Goal: Communication & Community: Answer question/provide support

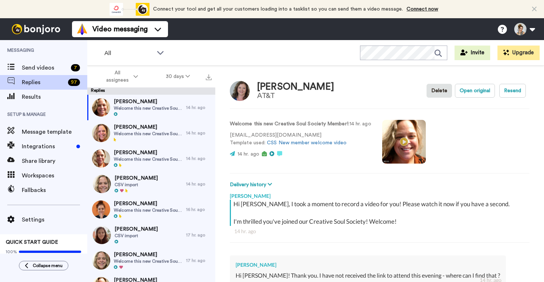
type textarea "x"
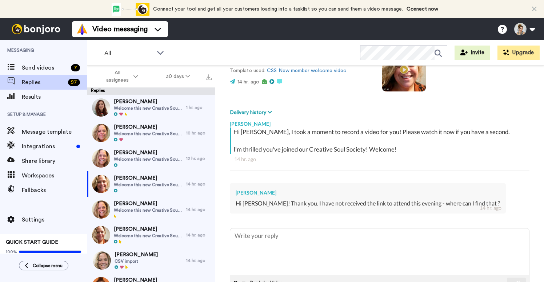
scroll to position [96, 0]
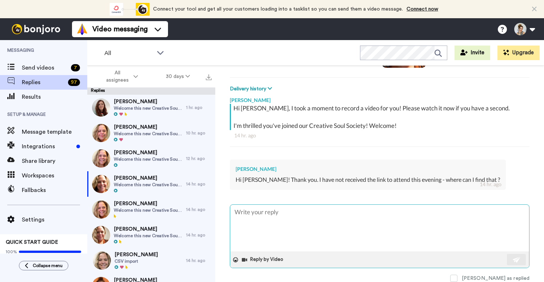
click at [278, 223] on textarea at bounding box center [379, 227] width 299 height 47
type textarea "H"
type textarea "x"
type textarea "Hi"
type textarea "x"
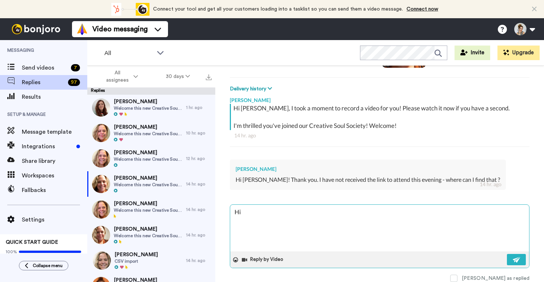
type textarea "Hi"
type textarea "x"
type textarea "Hi M"
type textarea "x"
type textarea "Hi [PERSON_NAME]"
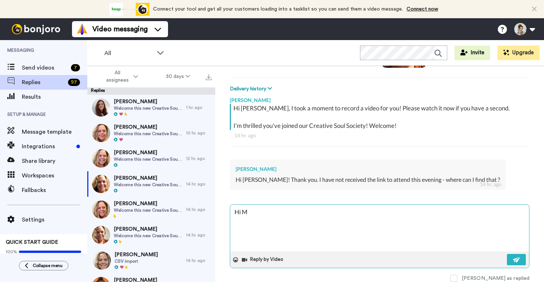
type textarea "x"
type textarea "Hi Mih"
type textarea "x"
type textarea "Hi [PERSON_NAME]"
type textarea "x"
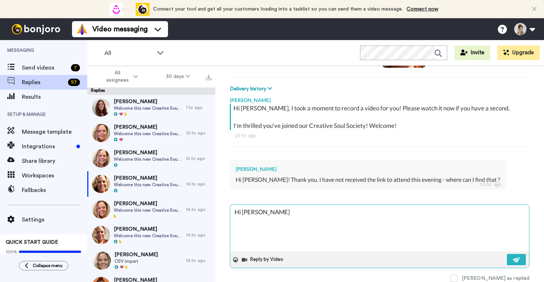
type textarea "Hi Mic"
type textarea "x"
type textarea "Hi Mich"
type textarea "x"
type textarea "Hi Miche"
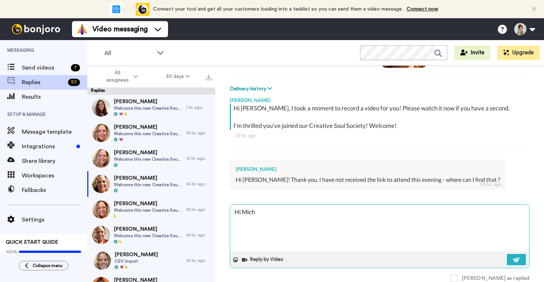
type textarea "x"
type textarea "Hi [PERSON_NAME]"
type textarea "x"
type textarea "Hi Michell"
type textarea "x"
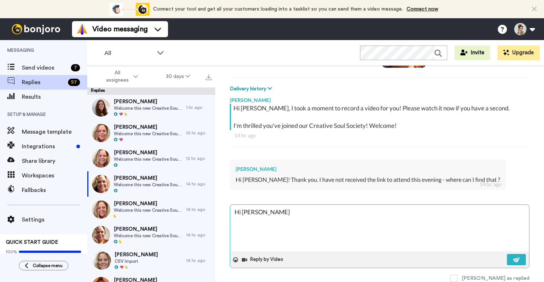
type textarea "Hi Michelle"
type textarea "x"
type textarea "Hi Michelle,"
type textarea "x"
type textarea "Hi Michelle,"
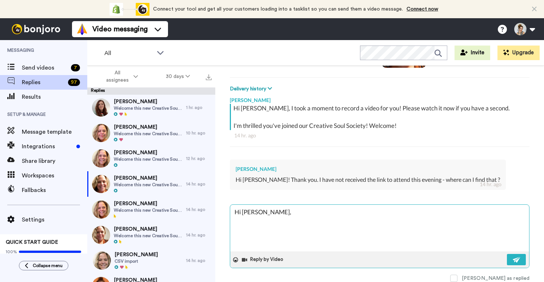
type textarea "x"
type textarea "Hi Michelle, t"
type textarea "x"
type textarea "Hi Michelle, th"
type textarea "x"
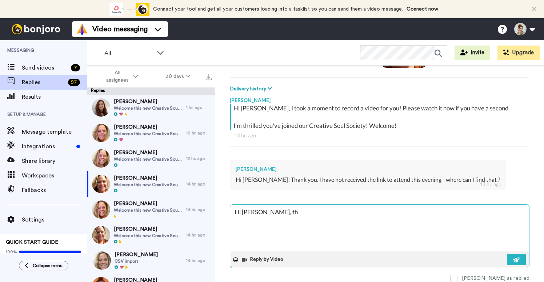
type textarea "Hi Michelle, the"
type textarea "x"
type textarea "Hi Michelle, the"
type textarea "x"
type textarea "Hi Michelle, the l"
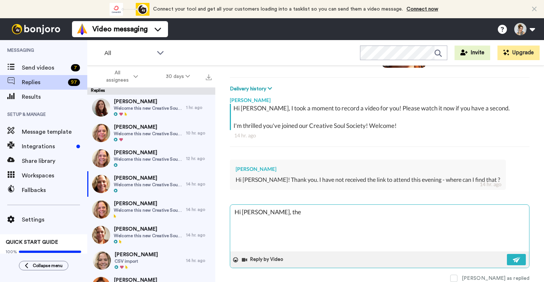
type textarea "x"
type textarea "Hi Michelle, the li"
type textarea "x"
type textarea "Hi Michelle, the lin"
type textarea "x"
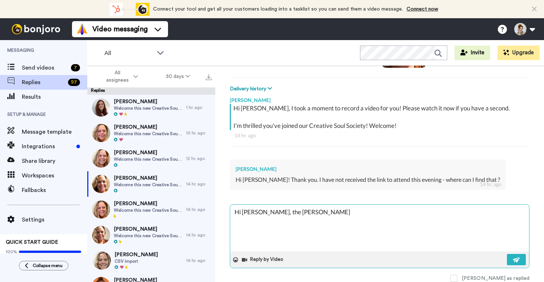
type textarea "Hi Michelle, the link"
type textarea "x"
type textarea "Hi Michelle, the link"
type textarea "x"
type textarea "Hi Michelle, the link f"
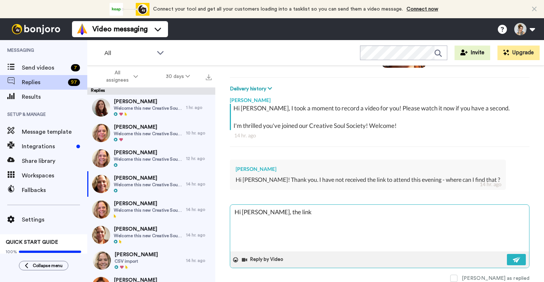
type textarea "x"
type textarea "Hi Michelle, the link fo"
type textarea "x"
type textarea "Hi Michelle, the link for"
type textarea "x"
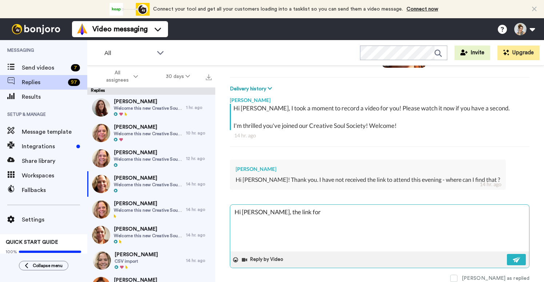
type textarea "Hi Michelle, the link for"
type textarea "x"
type textarea "Hi Michelle, the link for t"
type textarea "x"
type textarea "Hi Michelle, the link for th"
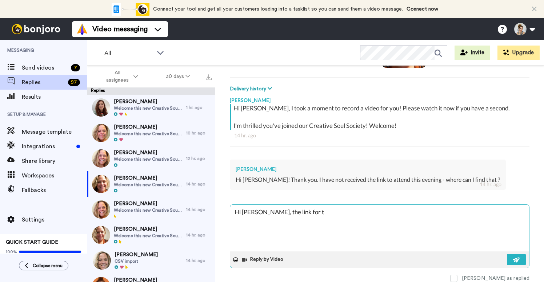
type textarea "x"
type textarea "Hi Michelle, the link for the"
type textarea "x"
type textarea "Hi Michelle, the link for the"
type textarea "x"
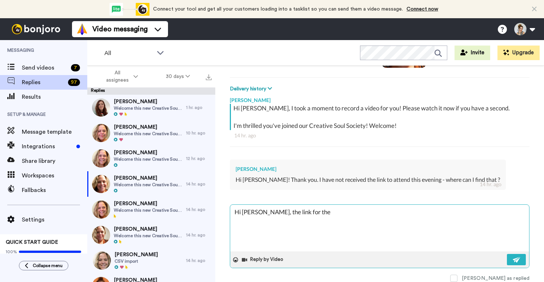
type textarea "Hi Michelle, the link for the 3"
type textarea "x"
type textarea "Hi Michelle, the link for the 3"
type textarea "x"
type textarea "Hi Michelle, the link for the 3 d"
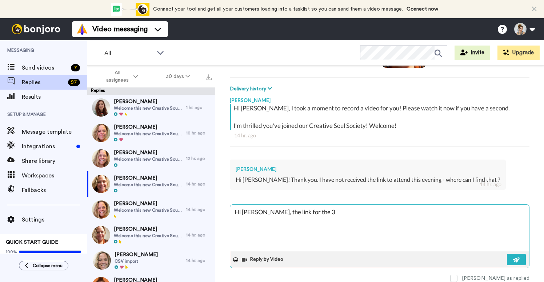
type textarea "x"
type textarea "Hi Michelle, the link for the 3 da"
type textarea "x"
type textarea "Hi Michelle, the link for the 3 day"
type textarea "x"
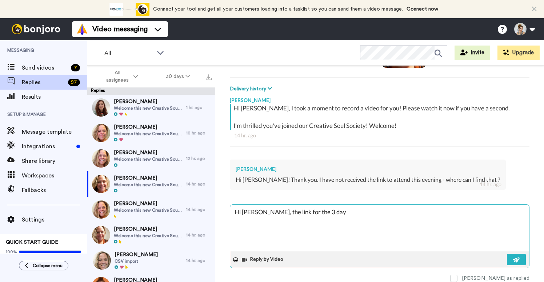
type textarea "Hi Michelle, the link for the 3 days"
type textarea "x"
type textarea "Hi Michelle, the link for the 3 days"
type textarea "x"
type textarea "Hi Michelle, the link for the 3 days i"
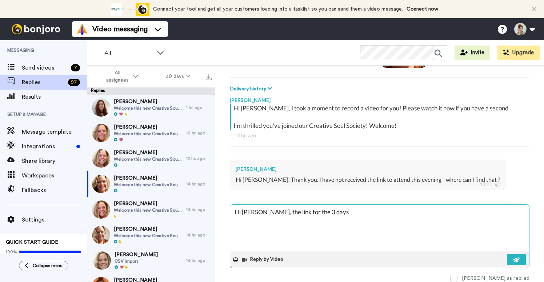
type textarea "x"
type textarea "Hi Michelle, the link for the 3 days is"
type textarea "x"
type textarea "Hi Michelle, the link for the 3 days is"
type textarea "x"
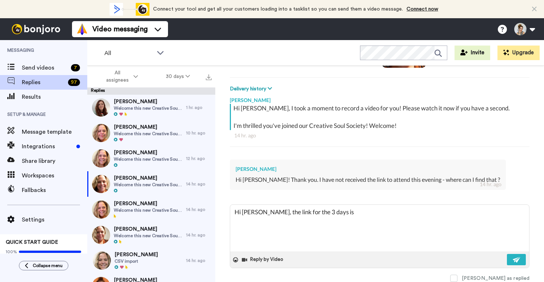
type textarea "Hi Michelle, the link for the 3 days is"
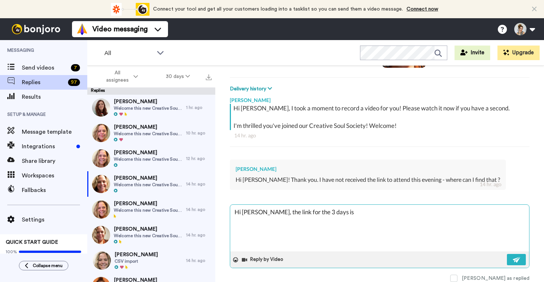
type textarea "x"
type textarea "Hi Michelle, the link for the 3 days is"
type textarea "x"
type textarea "Hi Michelle, the link for the 3 days i"
type textarea "x"
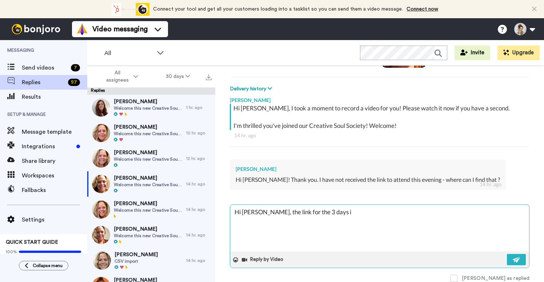
type textarea "Hi Michelle, the link for the 3 days"
type textarea "x"
type textarea "Hi Michelle, the link for the 3 days"
type textarea "x"
type textarea "Hi Michelle, the link for the 3 day"
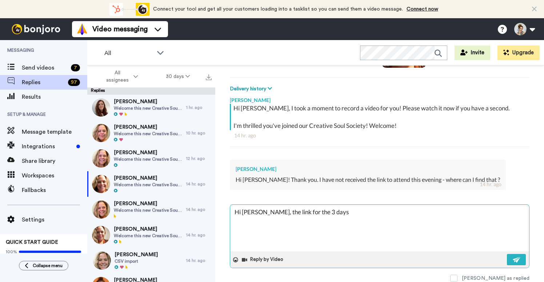
type textarea "x"
type textarea "Hi Michelle, the link for the 3 da"
type textarea "x"
type textarea "Hi Michelle, the link for the 3 d"
type textarea "x"
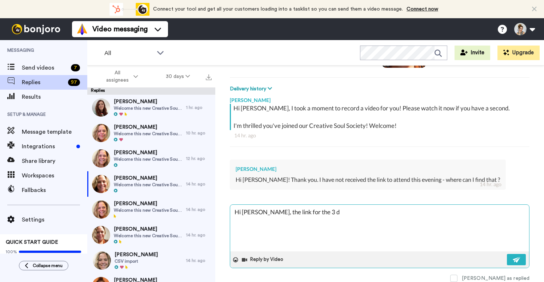
type textarea "Hi Michelle, the link for the 3"
type textarea "x"
type textarea "Hi Michelle, the link for the 3"
type textarea "x"
type textarea "Hi Michelle, the link for the"
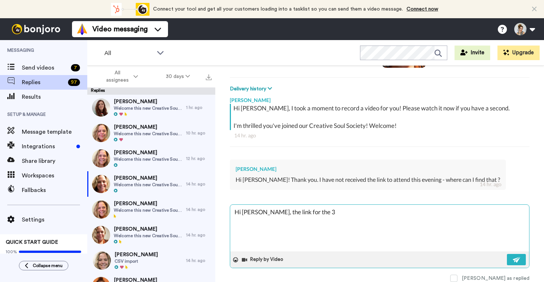
type textarea "x"
type textarea "Hi Michelle, the link for the"
type textarea "x"
type textarea "Hi Michelle, the link for th"
type textarea "x"
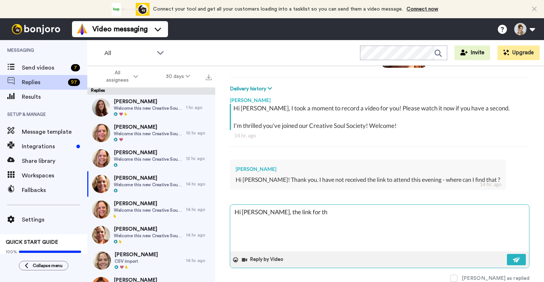
type textarea "Hi Michelle, the link for t"
type textarea "x"
type textarea "Hi Michelle, the link for"
type textarea "x"
type textarea "Hi Michelle, the link for"
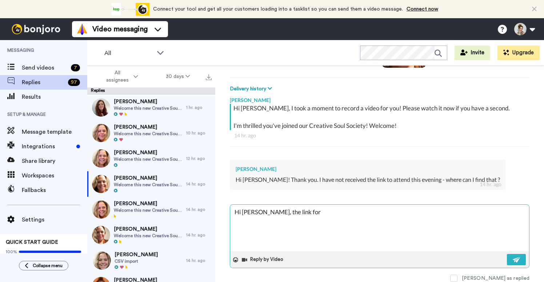
type textarea "x"
type textarea "Hi Michelle, the link fo"
type textarea "x"
type textarea "Hi Michelle, the link f"
type textarea "x"
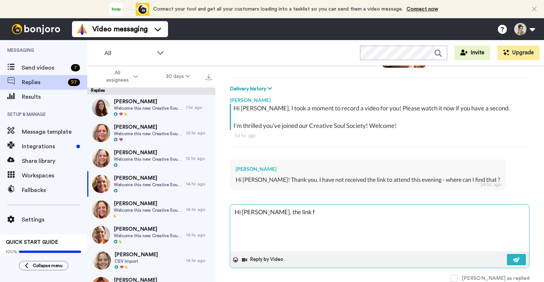
type textarea "Hi Michelle, the link"
type textarea "x"
type textarea "Hi Michelle, the link"
type textarea "x"
type textarea "Hi Michelle, the lin"
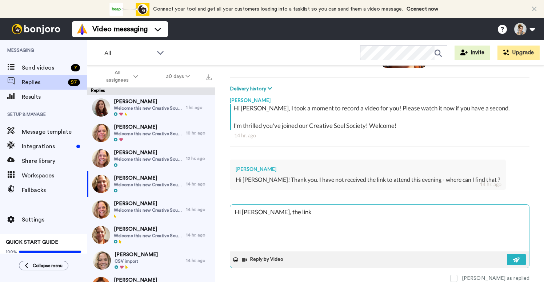
type textarea "x"
type textarea "Hi Michelle, the li"
type textarea "x"
type textarea "Hi Michelle, the l"
type textarea "x"
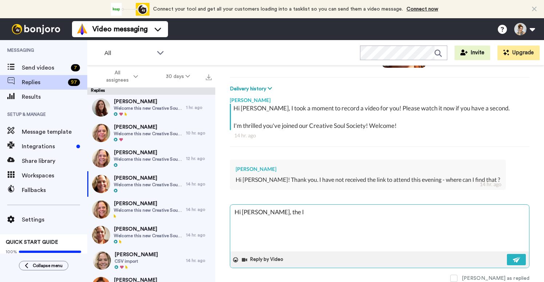
type textarea "Hi Michelle, the"
type textarea "x"
type textarea "Hi Michelle, the"
type textarea "x"
type textarea "Hi Michelle, th"
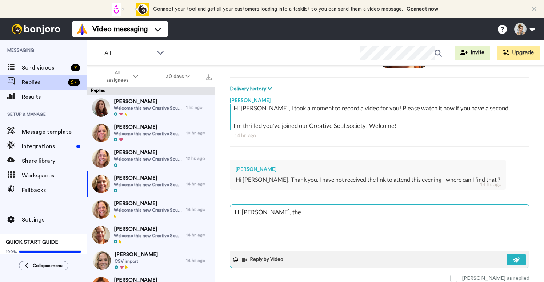
type textarea "x"
type textarea "Hi Michelle, t"
type textarea "x"
type textarea "Hi Michelle,"
type textarea "x"
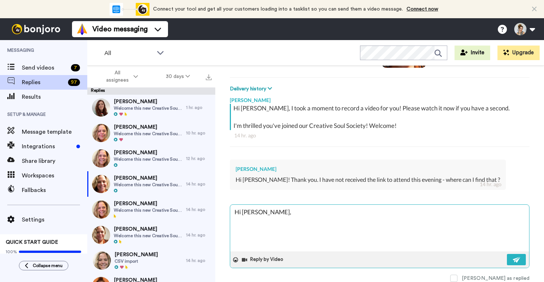
paste textarea "3 DAY Online Retreat Topic: Emotional Healing Art Retreat with Leah Guzman Time…"
type textarea "Hi Michelle, 3 DAY Online Retreat Topic: Emotional Healing Art Retreat with Lea…"
type textarea "x"
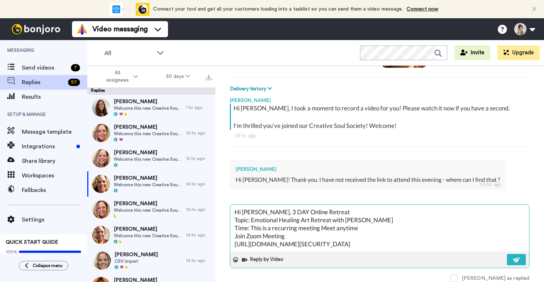
scroll to position [115, 0]
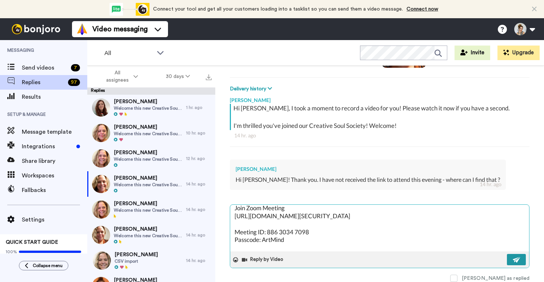
type textarea "Hi Michelle, 3 DAY Online Retreat Topic: Emotional Healing Art Retreat with Lea…"
click at [519, 258] on img at bounding box center [517, 259] width 8 height 6
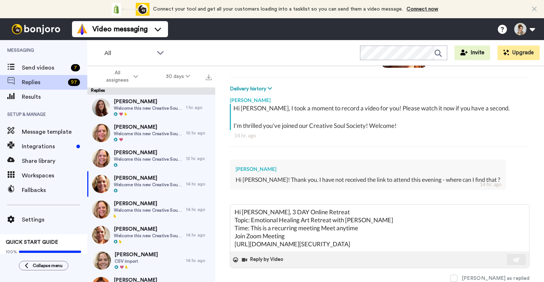
type textarea "x"
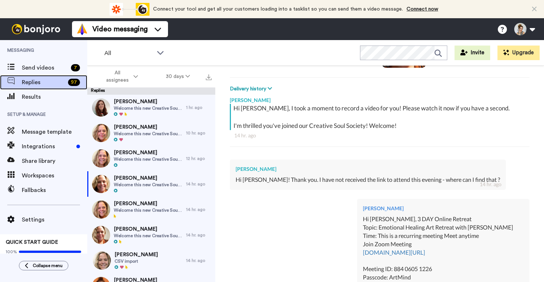
click at [51, 81] on span "Replies" at bounding box center [43, 82] width 43 height 9
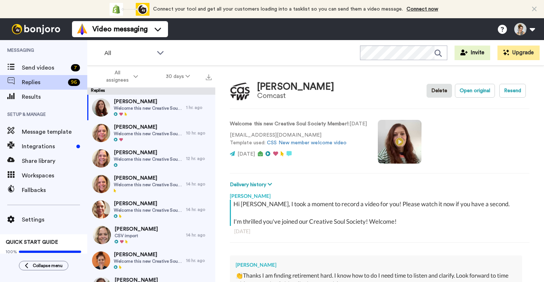
type textarea "x"
